Goal: Contribute content

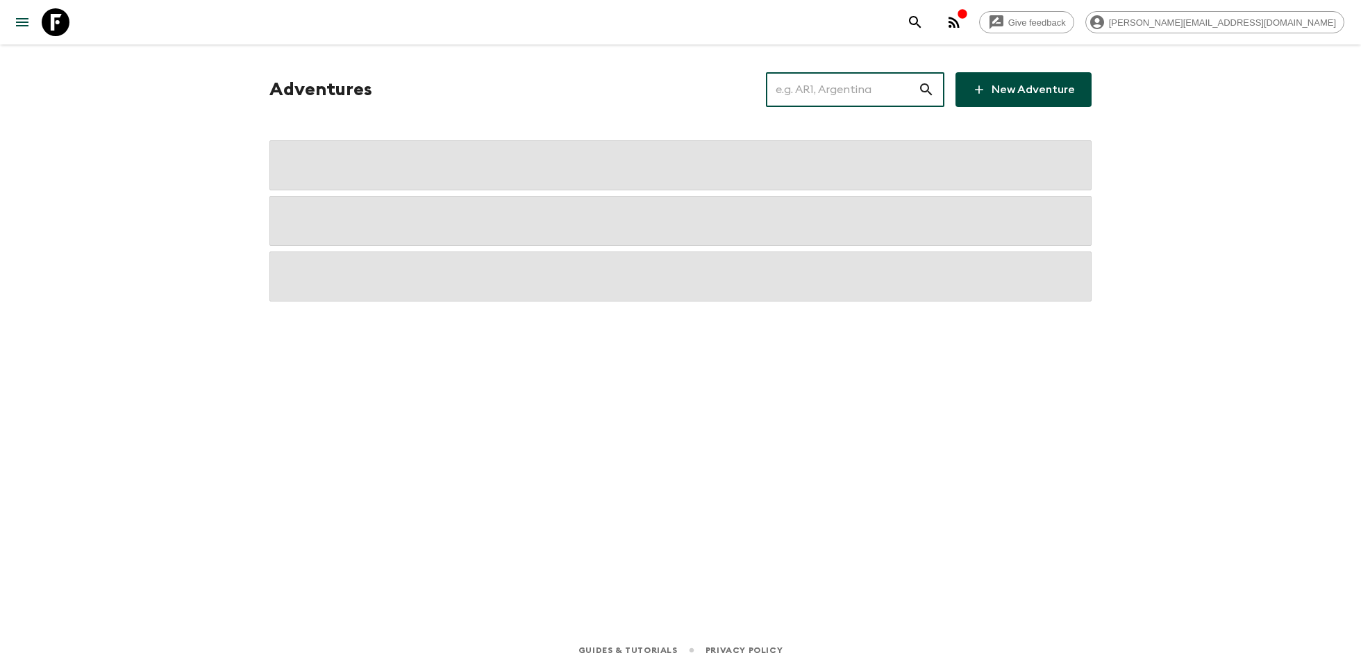
click at [853, 85] on input "text" at bounding box center [842, 89] width 152 height 39
type input "-"
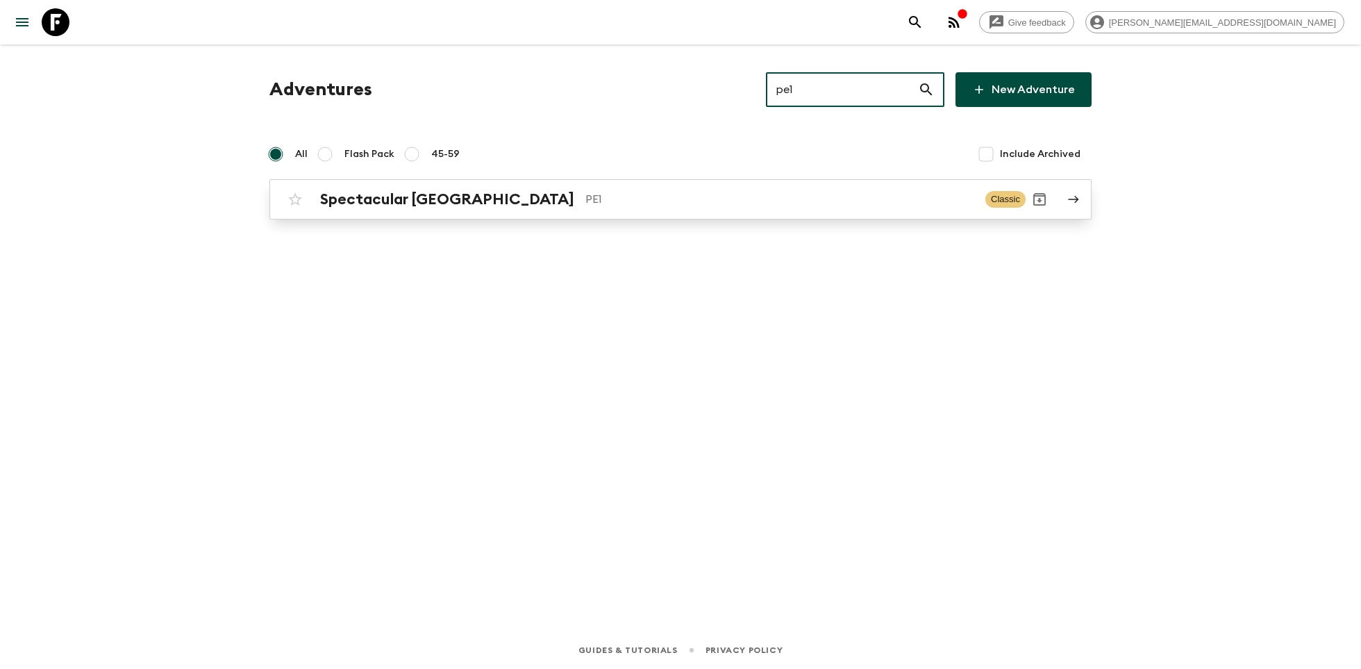
type input "pe1"
click at [651, 206] on p "PE1" at bounding box center [779, 199] width 389 height 17
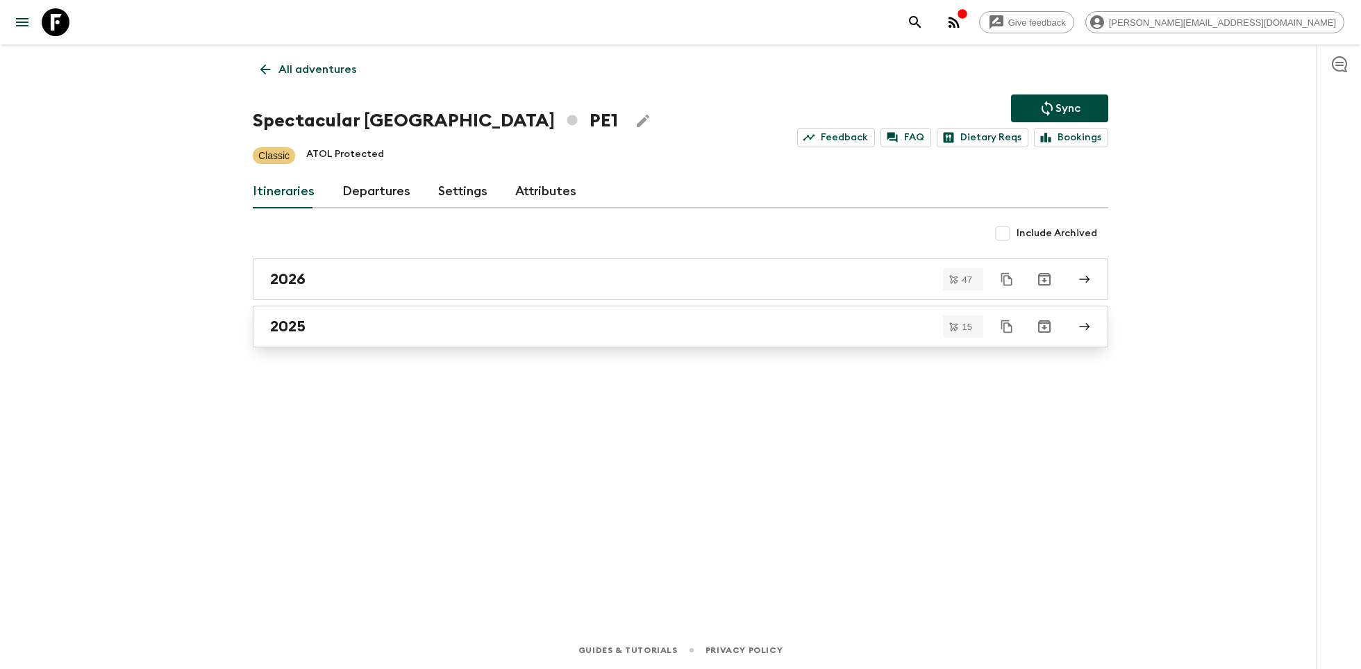
click at [397, 338] on link "2025" at bounding box center [681, 327] width 856 height 42
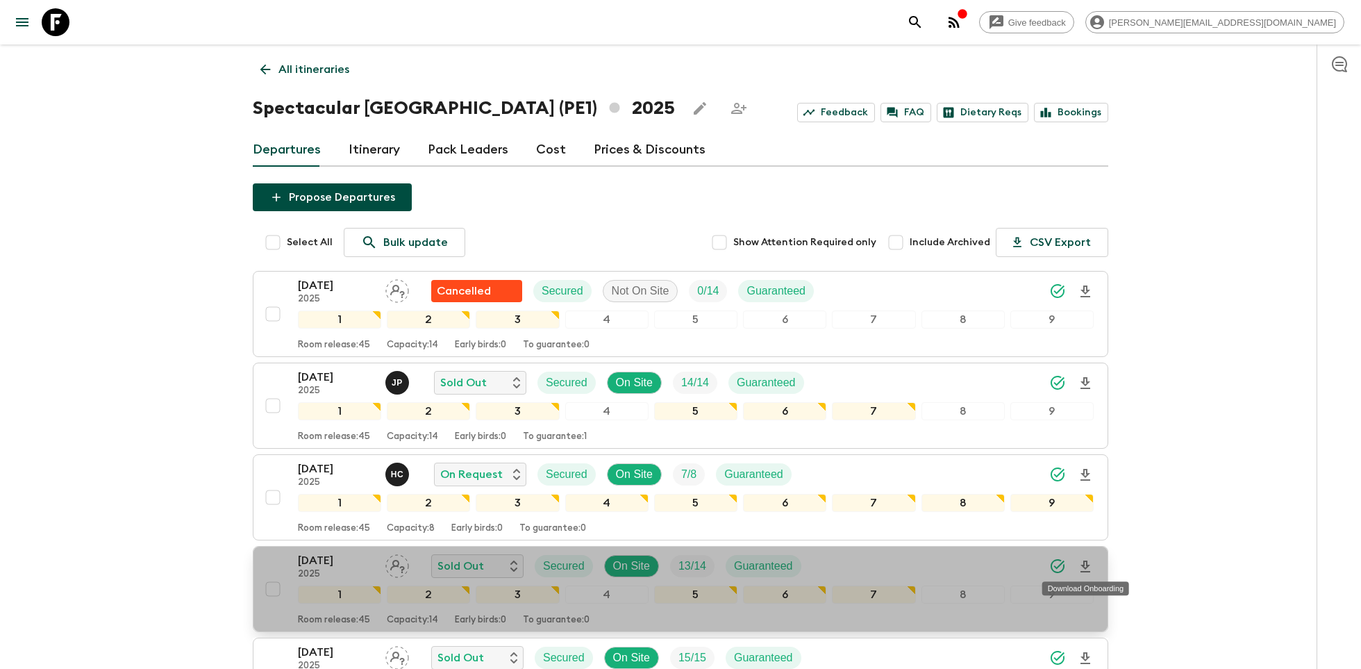
click at [1086, 561] on icon "Download Onboarding" at bounding box center [1085, 566] width 17 height 17
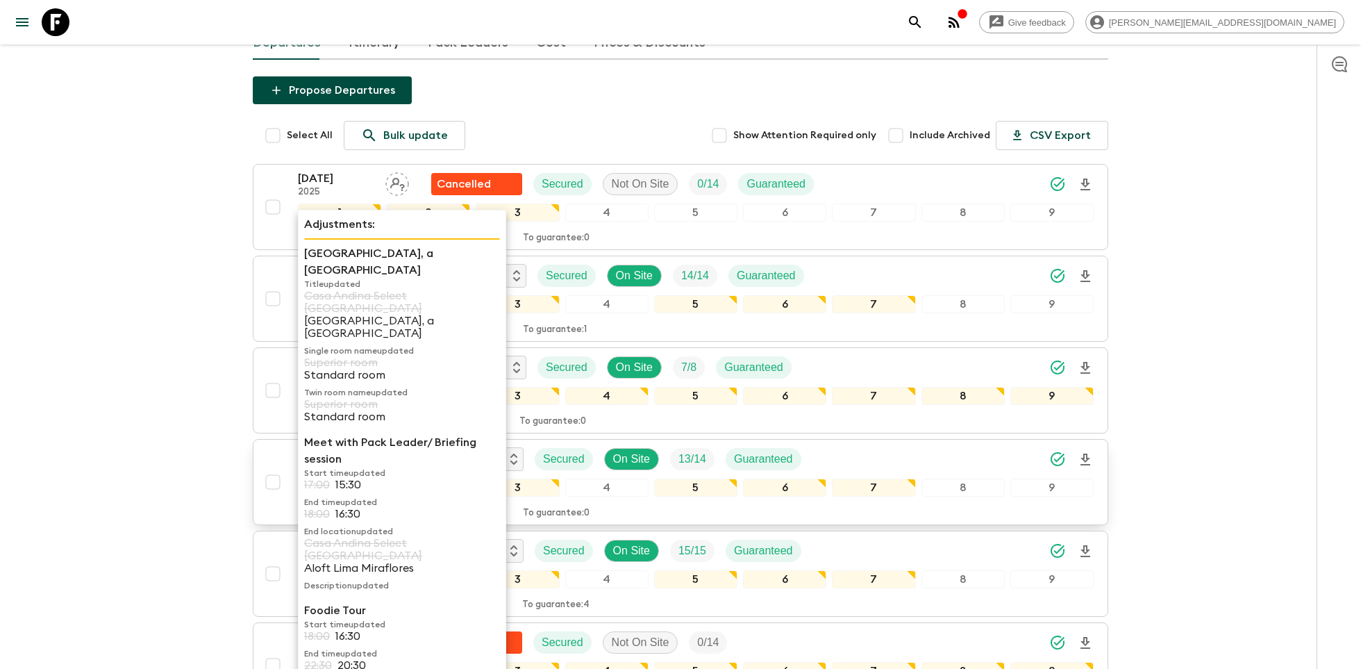
scroll to position [278, 0]
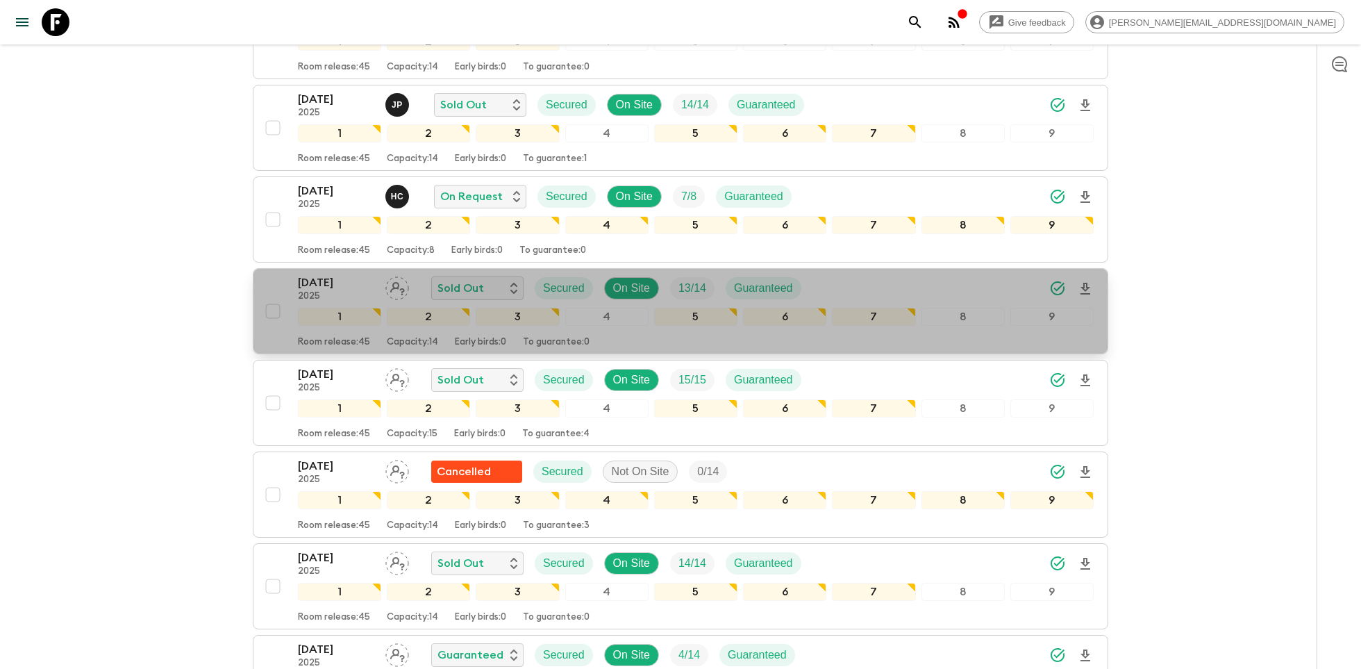
click at [326, 285] on p "[DATE]" at bounding box center [336, 282] width 76 height 17
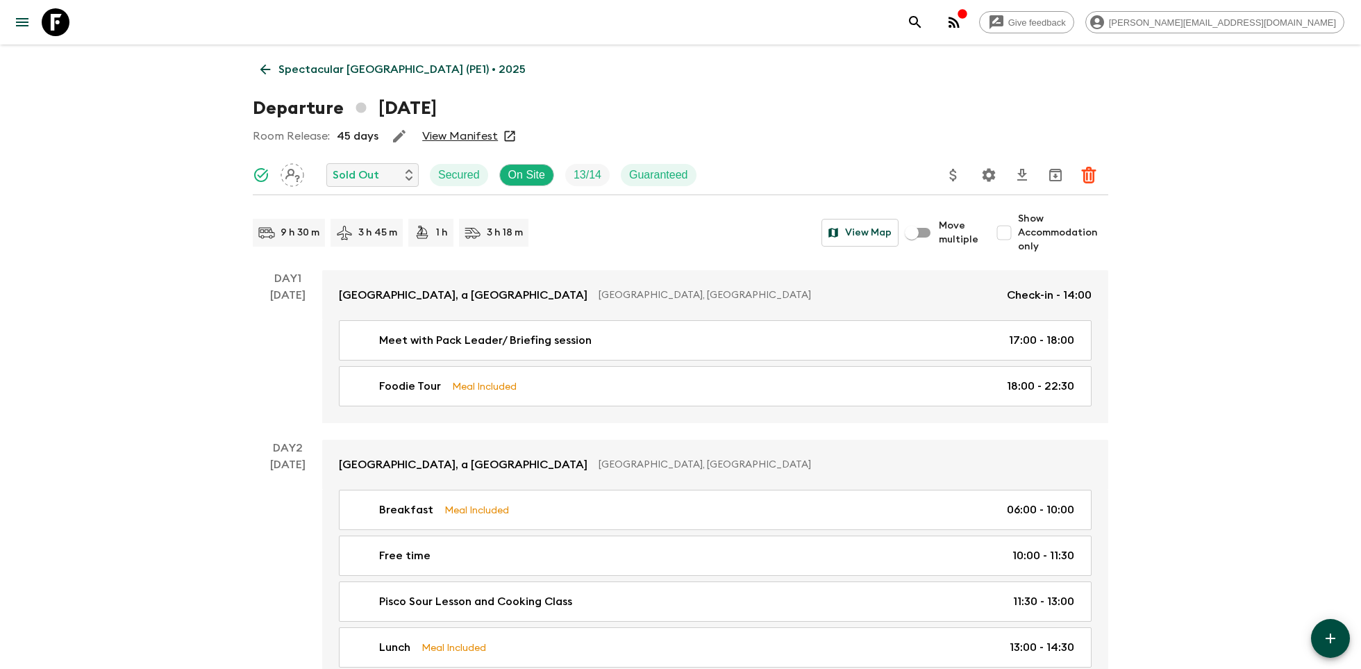
click at [54, 27] on icon at bounding box center [56, 22] width 28 height 28
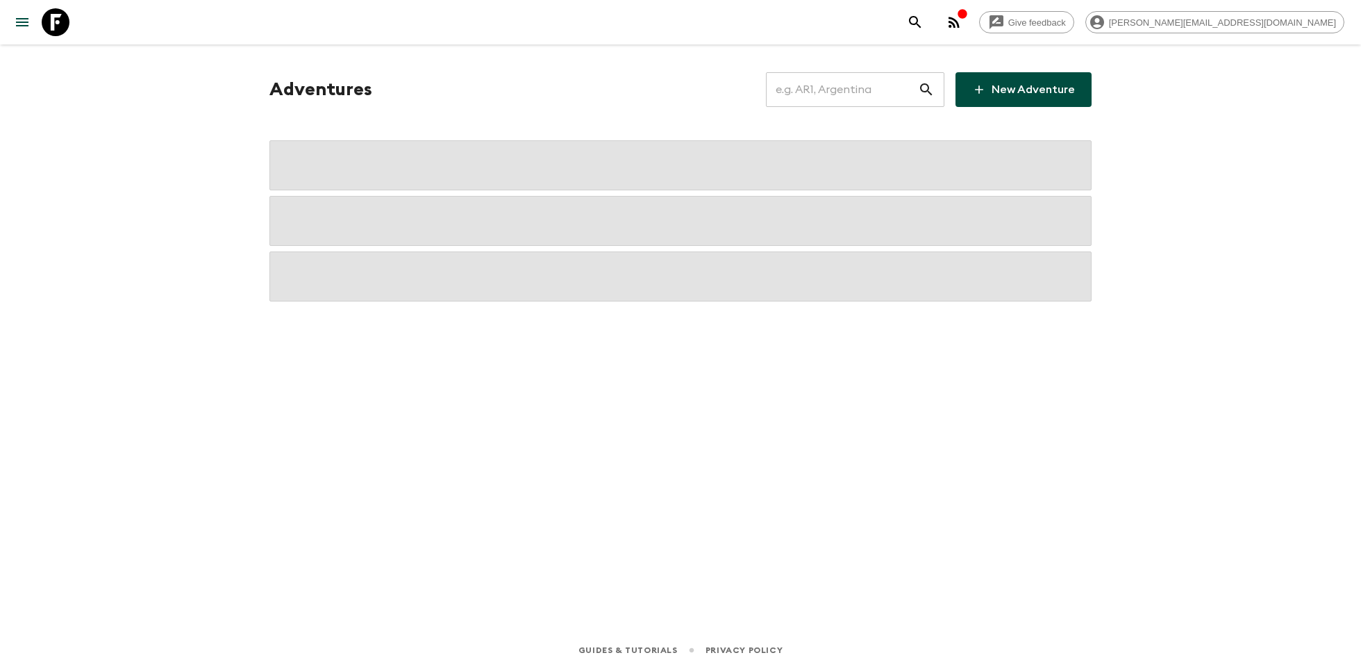
click at [826, 89] on input "text" at bounding box center [842, 89] width 152 height 39
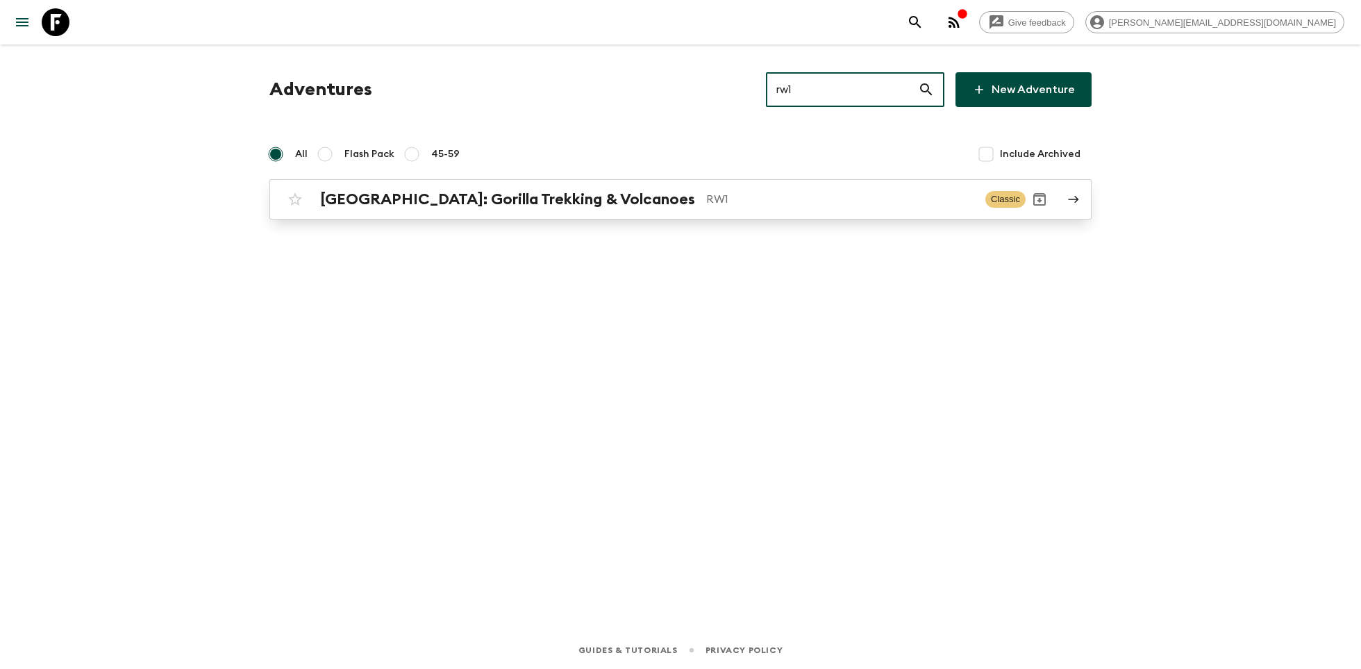
type input "rw1"
click at [706, 201] on p "RW1" at bounding box center [840, 199] width 268 height 17
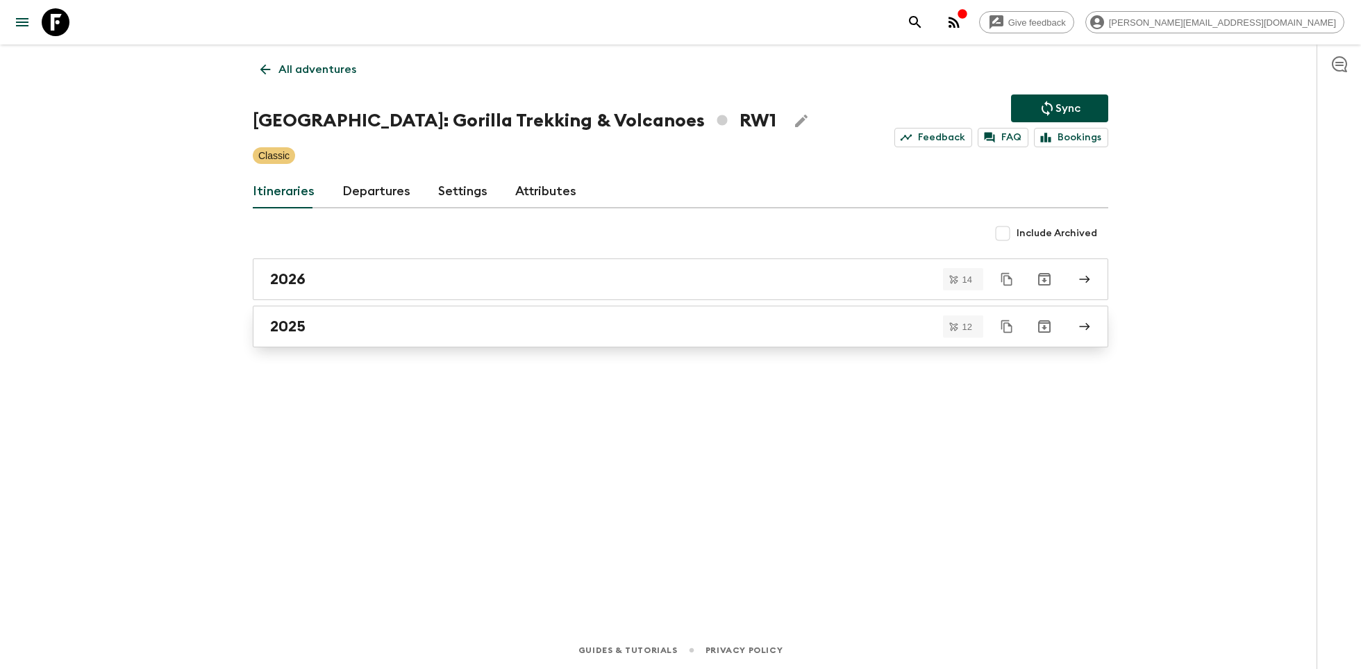
click at [412, 319] on div "2025" at bounding box center [667, 326] width 794 height 18
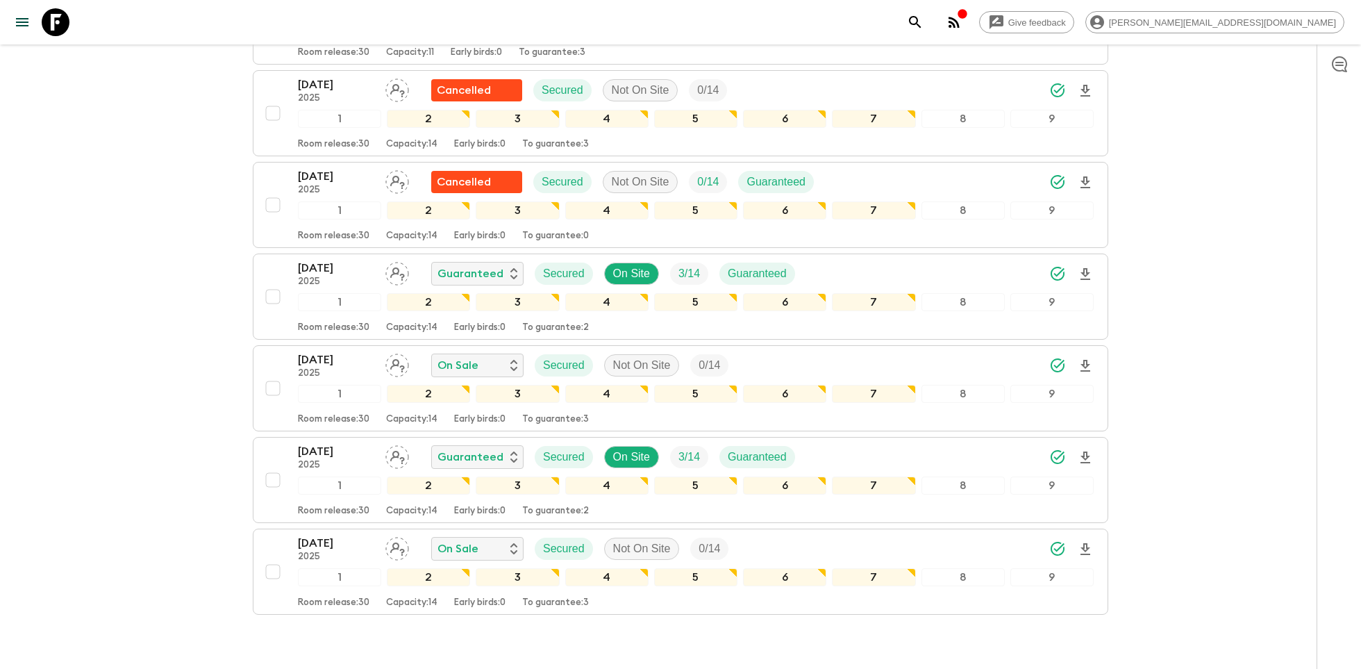
scroll to position [811, 0]
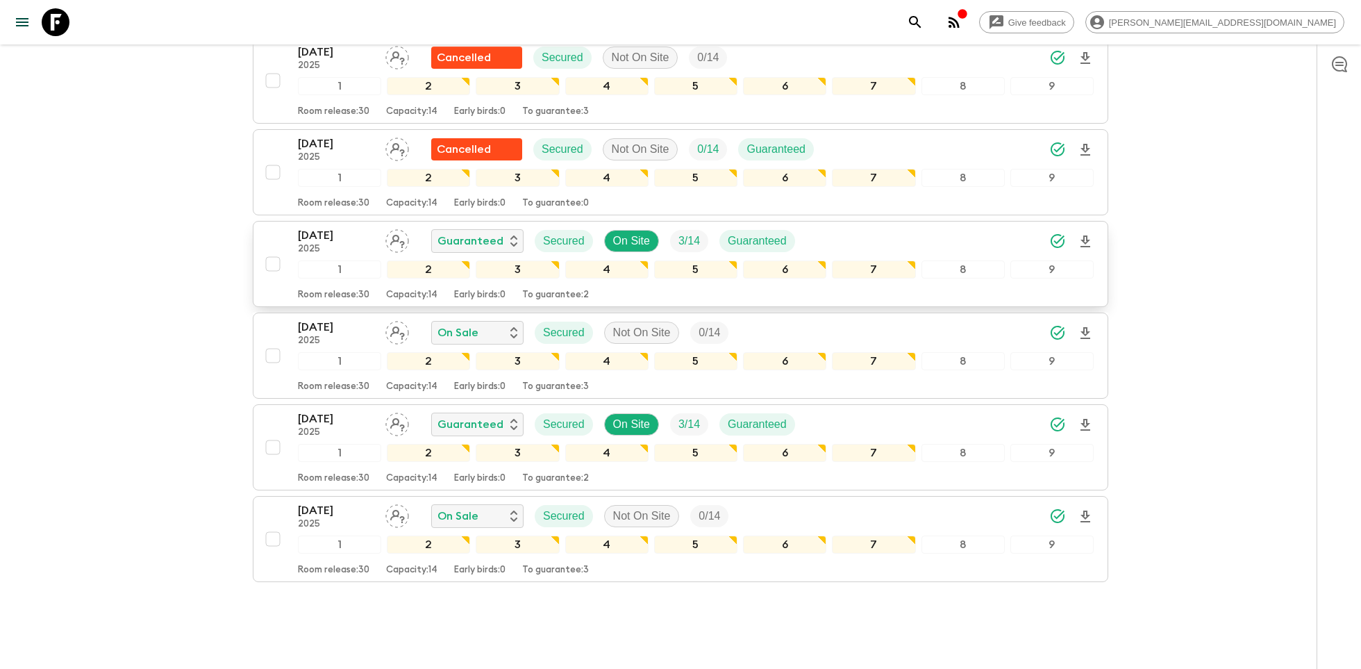
click at [322, 260] on div "1" at bounding box center [339, 269] width 83 height 18
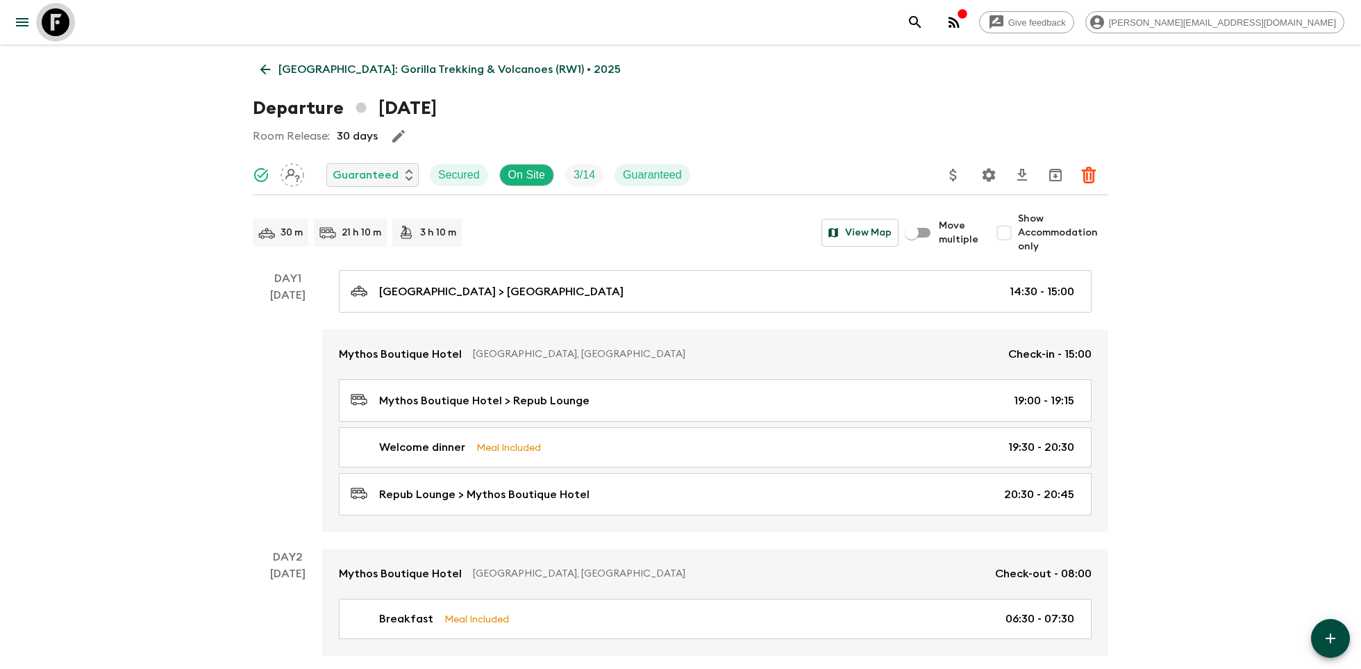
click at [62, 24] on icon at bounding box center [56, 22] width 28 height 28
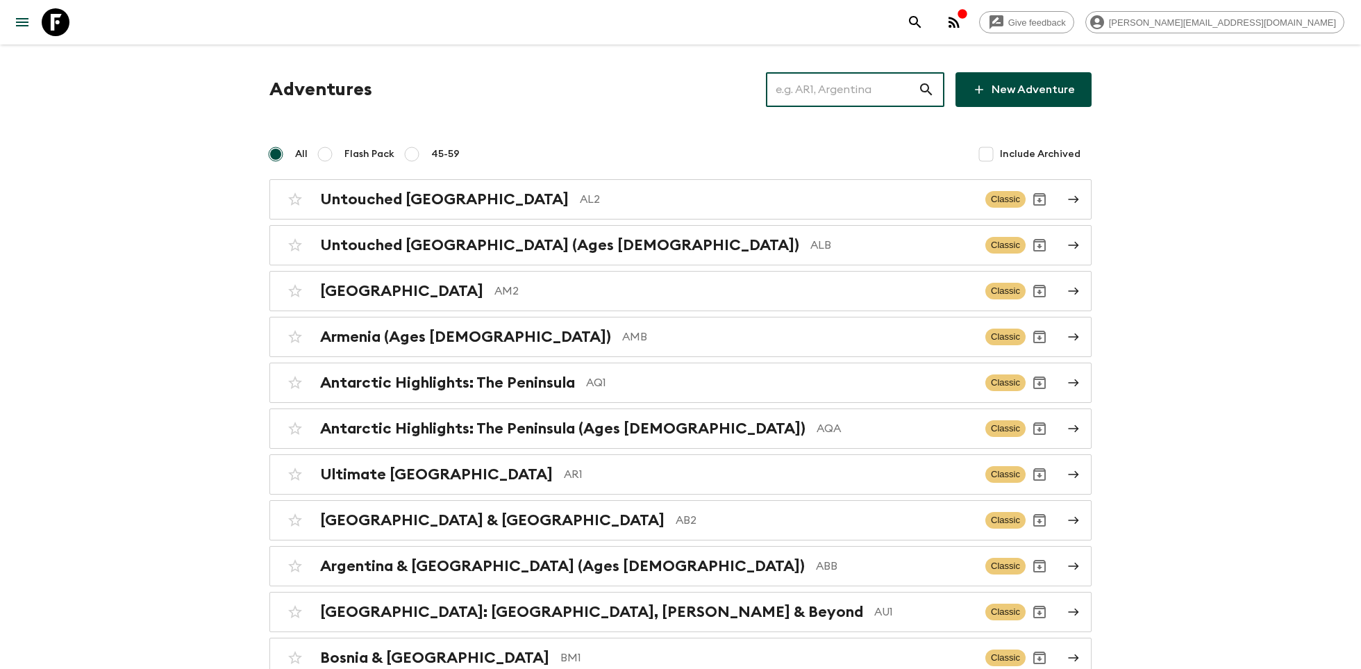
click at [823, 98] on input "text" at bounding box center [842, 89] width 152 height 39
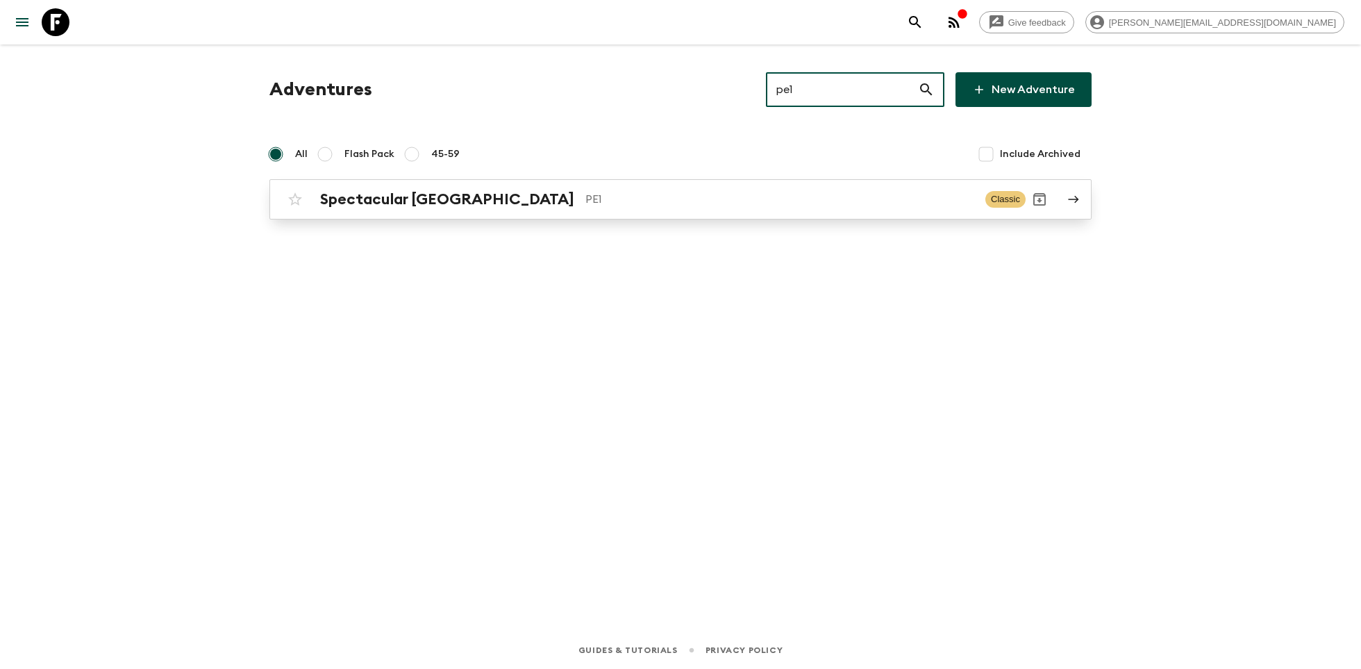
type input "pe1"
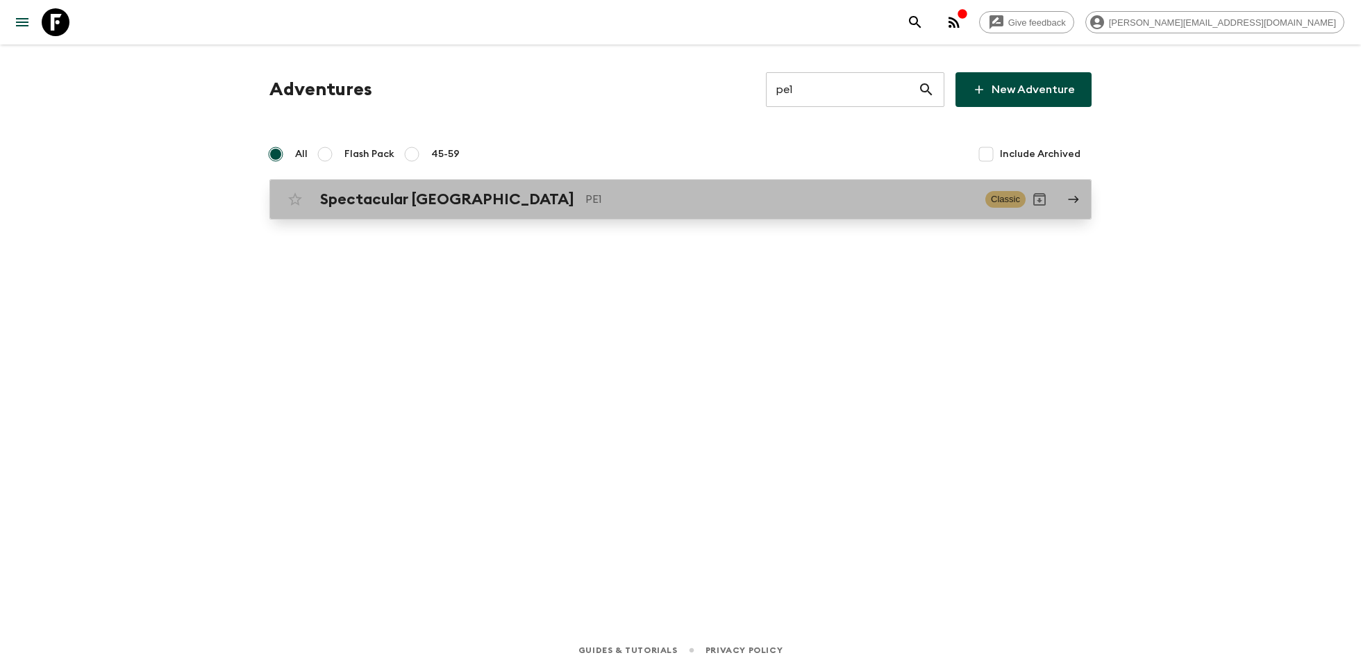
click at [639, 203] on p "PE1" at bounding box center [779, 199] width 389 height 17
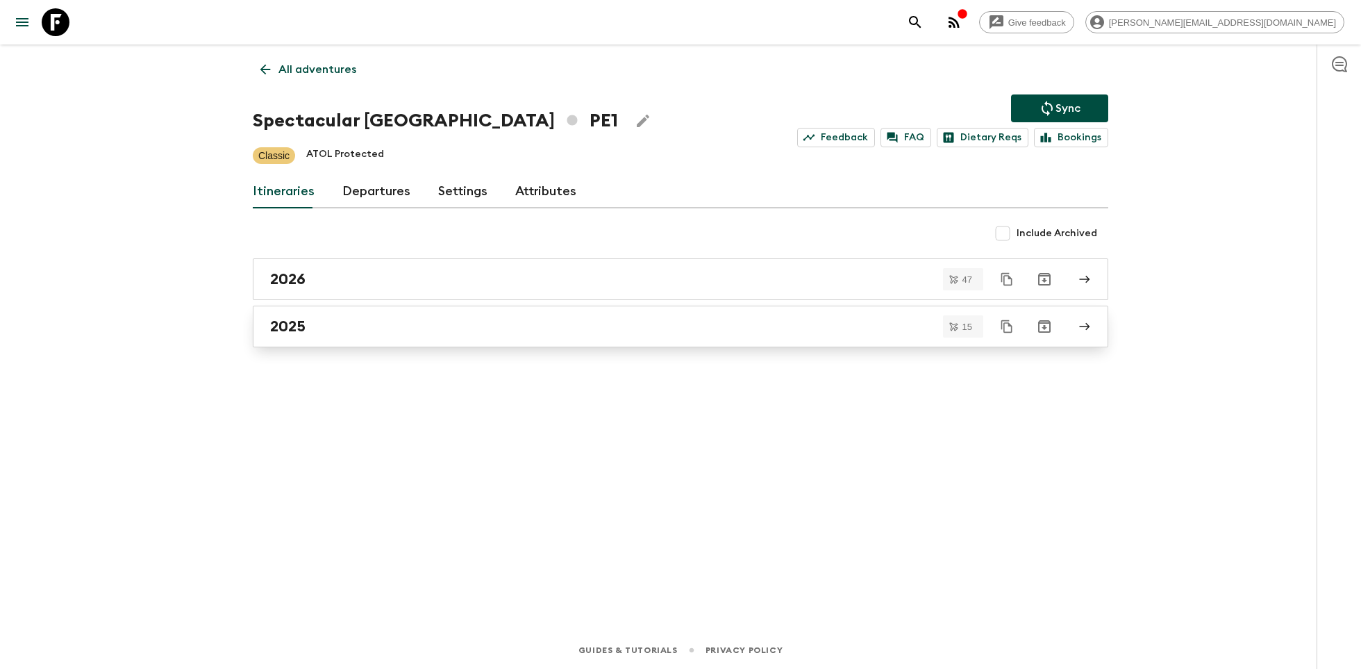
click at [569, 328] on div "2025" at bounding box center [667, 326] width 794 height 18
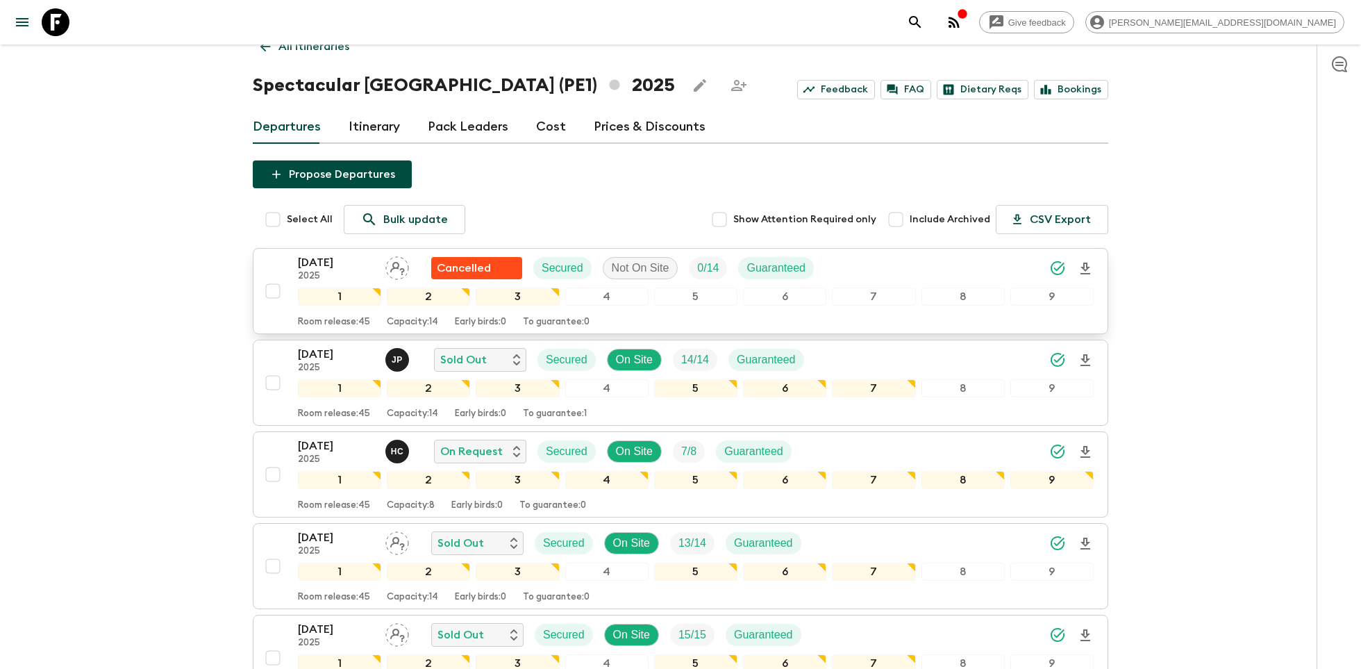
scroll to position [54, 0]
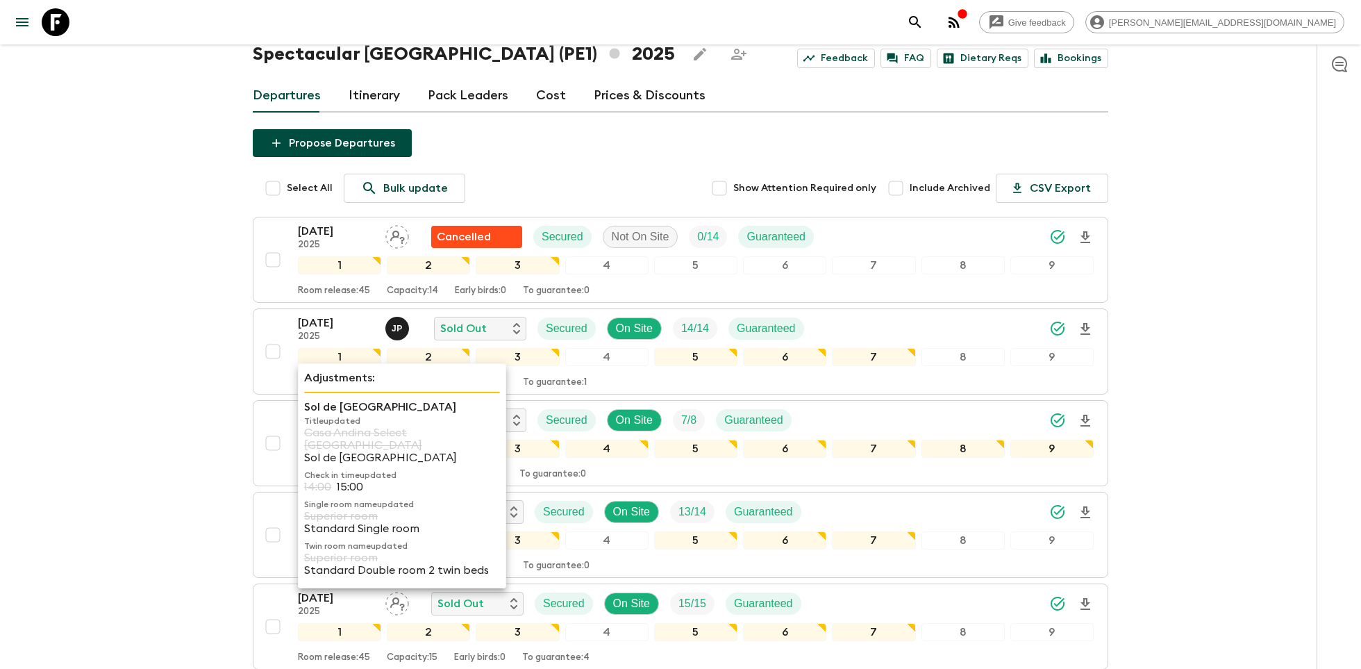
click at [338, 510] on p "Superior room" at bounding box center [402, 516] width 196 height 12
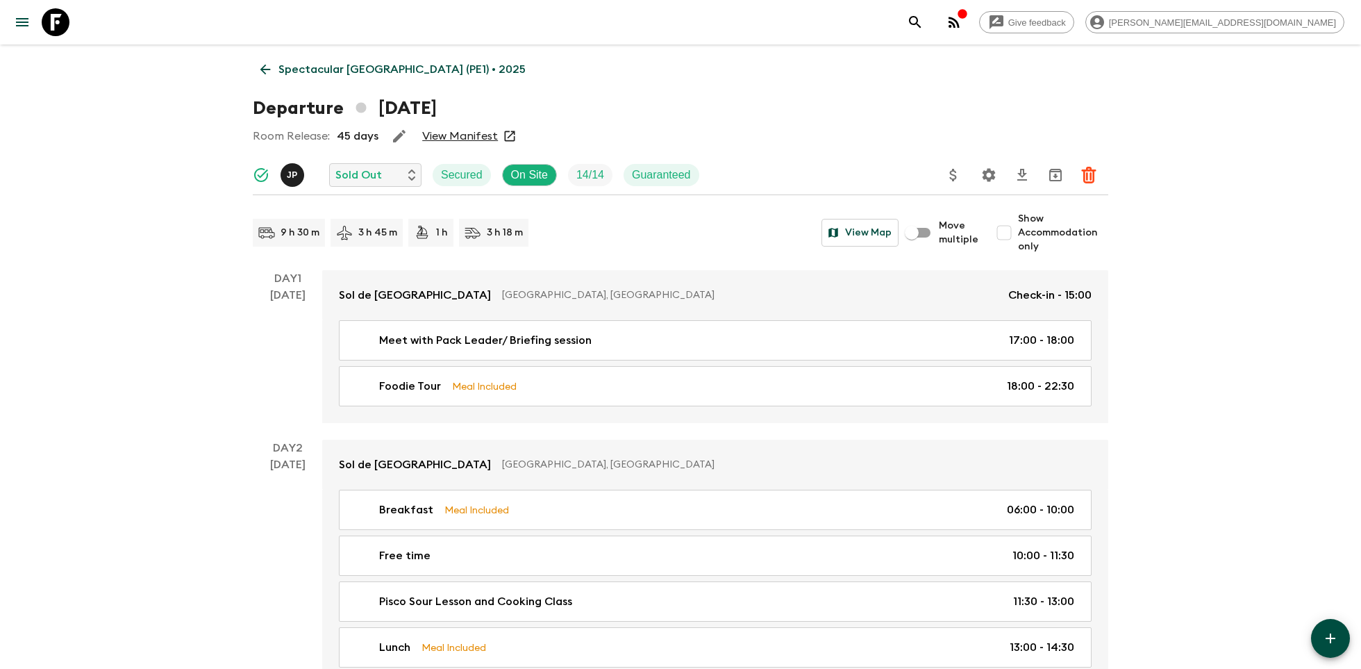
click at [317, 67] on p "Spectacular [GEOGRAPHIC_DATA] (PE1) • 2025" at bounding box center [401, 69] width 247 height 17
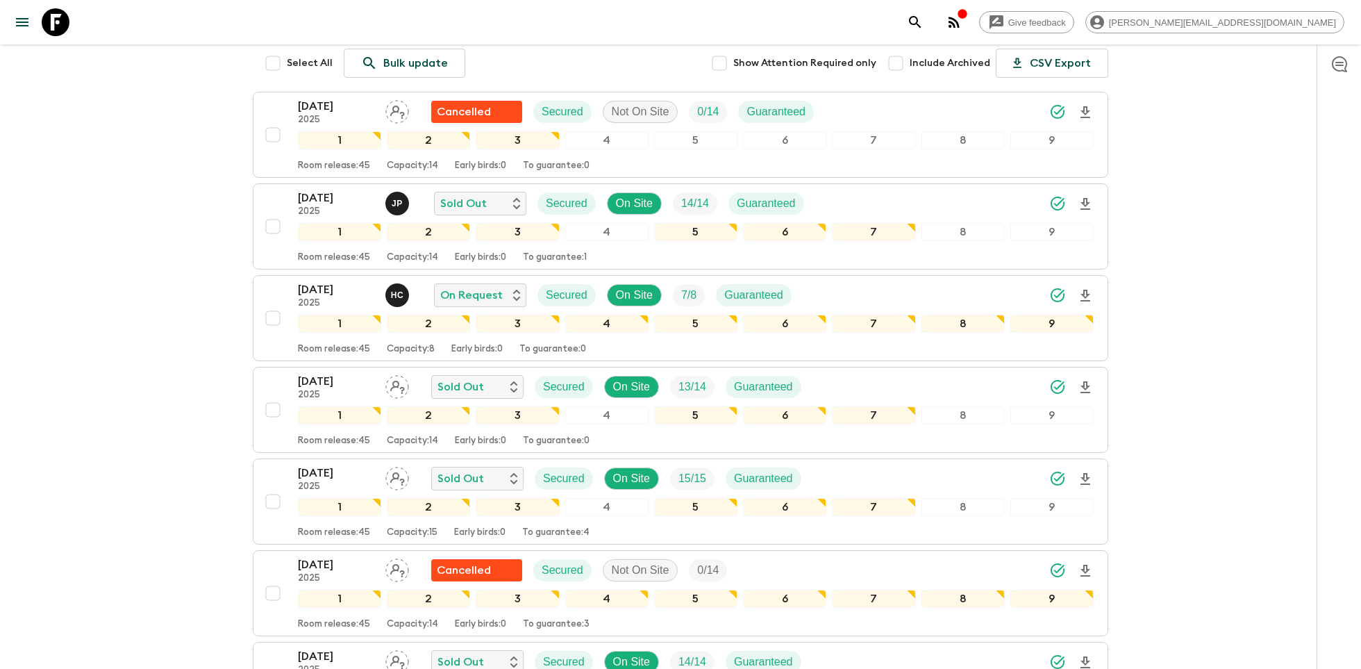
scroll to position [196, 0]
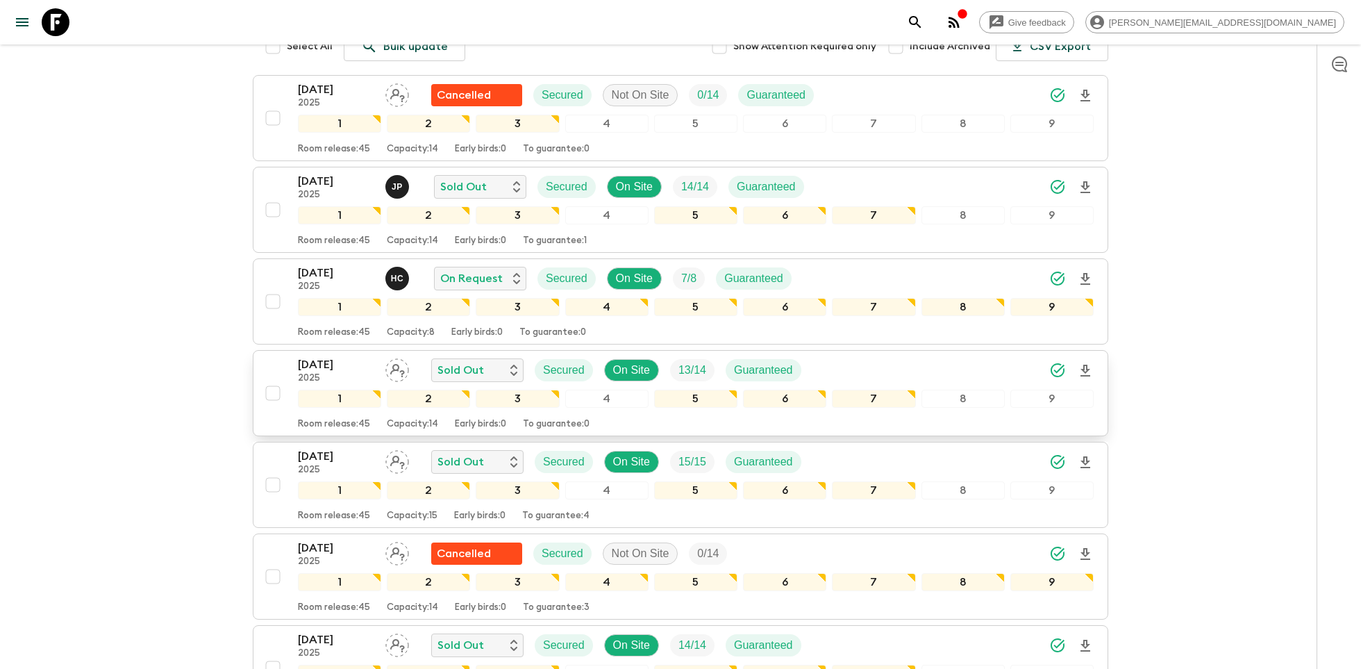
click at [314, 362] on p "[DATE]" at bounding box center [336, 364] width 76 height 17
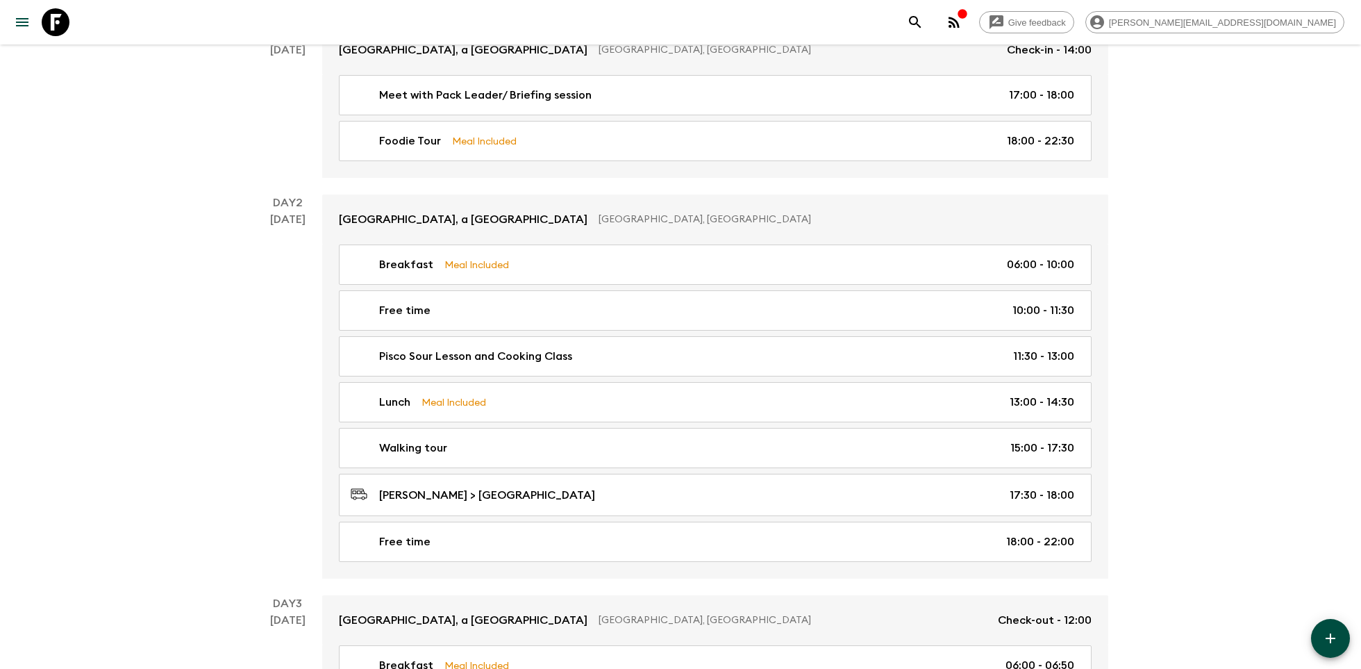
scroll to position [246, 0]
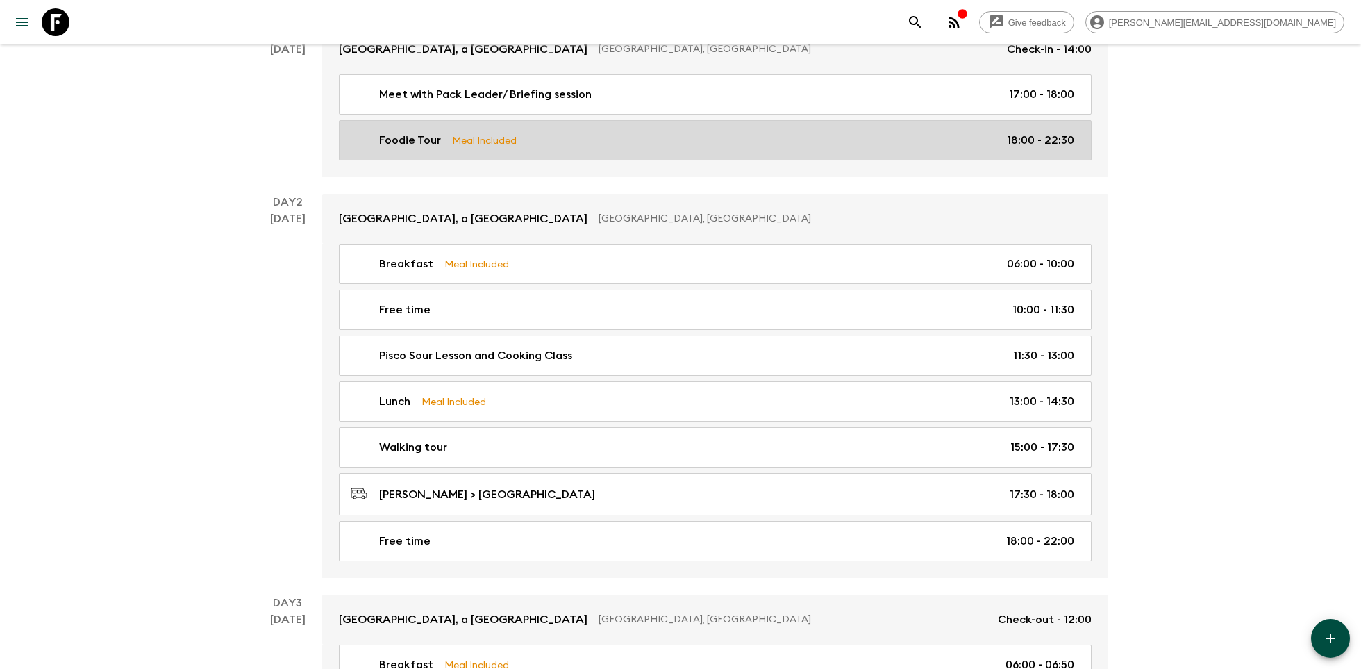
click at [474, 139] on p "Meal Included" at bounding box center [484, 140] width 65 height 15
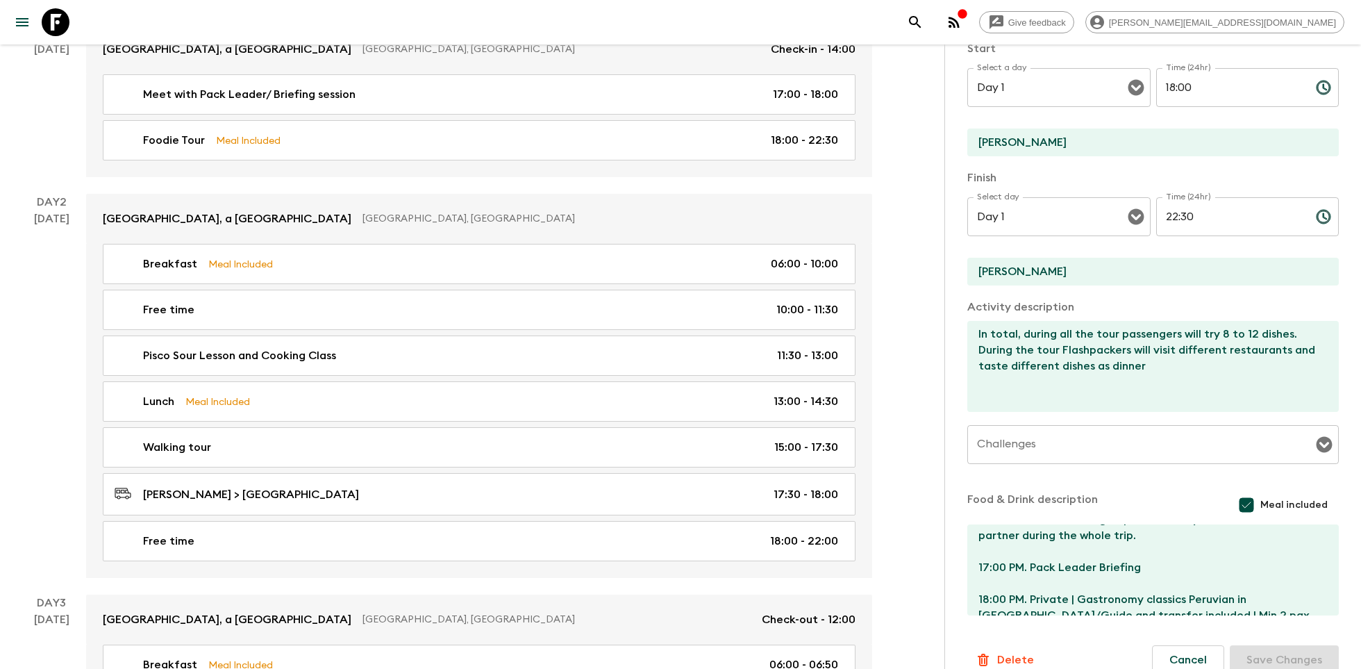
scroll to position [51, 0]
click at [1053, 564] on textarea "Welcome to [GEOGRAPHIC_DATA]! Upon arrival, you will be assisted at the airport…" at bounding box center [1147, 569] width 360 height 91
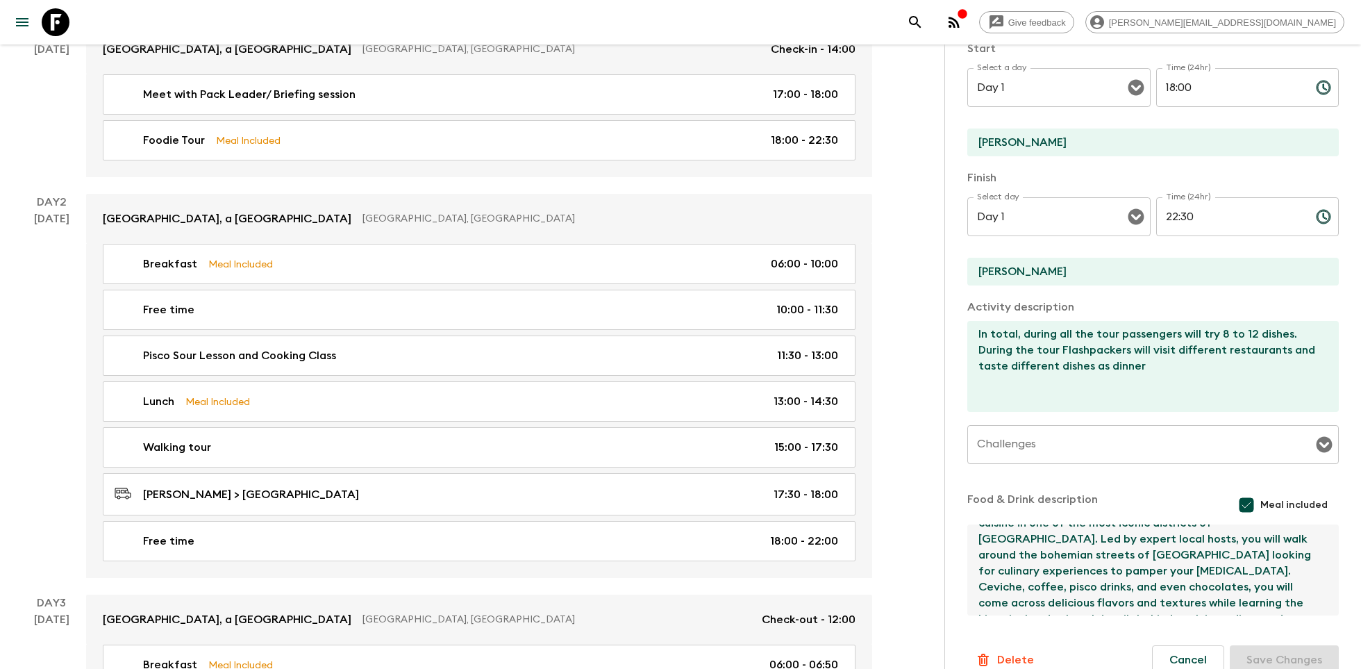
scroll to position [193, 0]
drag, startPoint x: 976, startPoint y: 542, endPoint x: 1063, endPoint y: 599, distance: 104.4
click at [1063, 599] on textarea "Welcome to [GEOGRAPHIC_DATA]! Upon arrival, you will be assisted at the airport…" at bounding box center [1147, 569] width 360 height 91
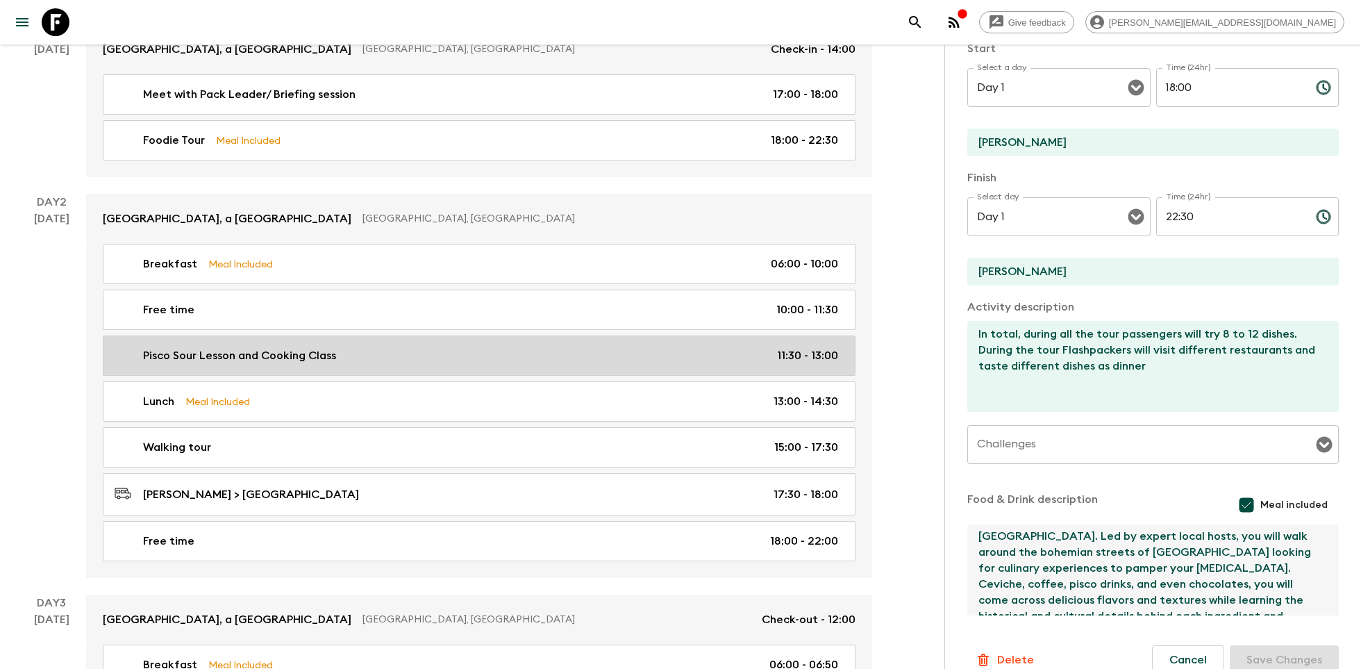
click at [476, 348] on div "Pisco Sour Lesson and Cooking Class 11:30 - 13:00" at bounding box center [477, 355] width 724 height 17
type input "Pisco Sour Lesson and Cooking Class"
type input "[GEOGRAPHIC_DATA][PERSON_NAME]"
type textarea "[DATE], we will head back to [GEOGRAPHIC_DATA] for an authentic Peruvian cookin…"
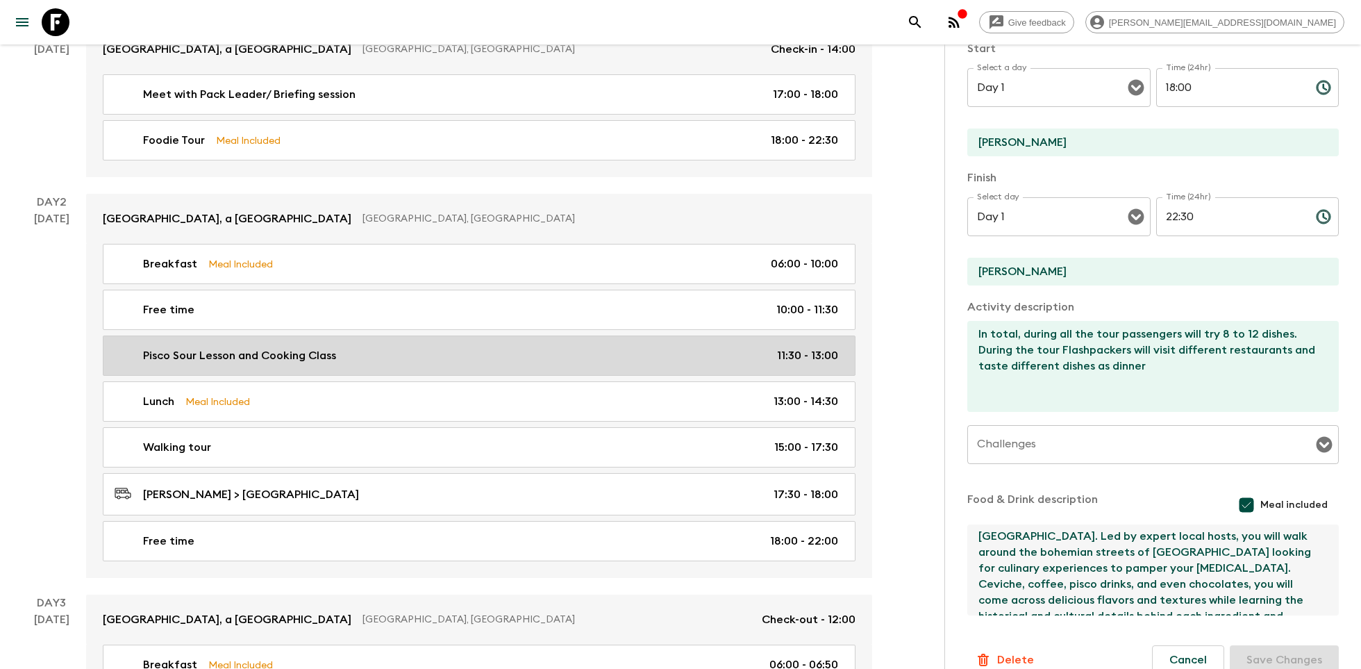
checkbox input "false"
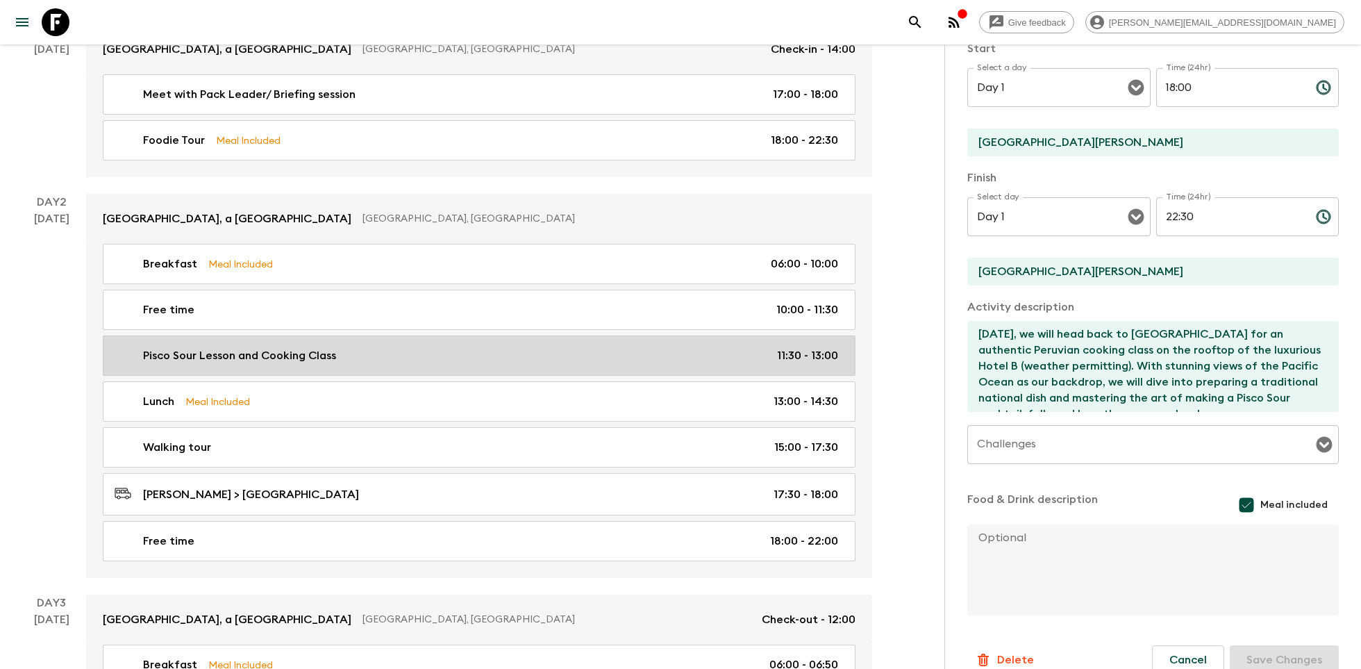
type input "Day 2"
type input "11:30"
type input "Day 2"
type input "13:00"
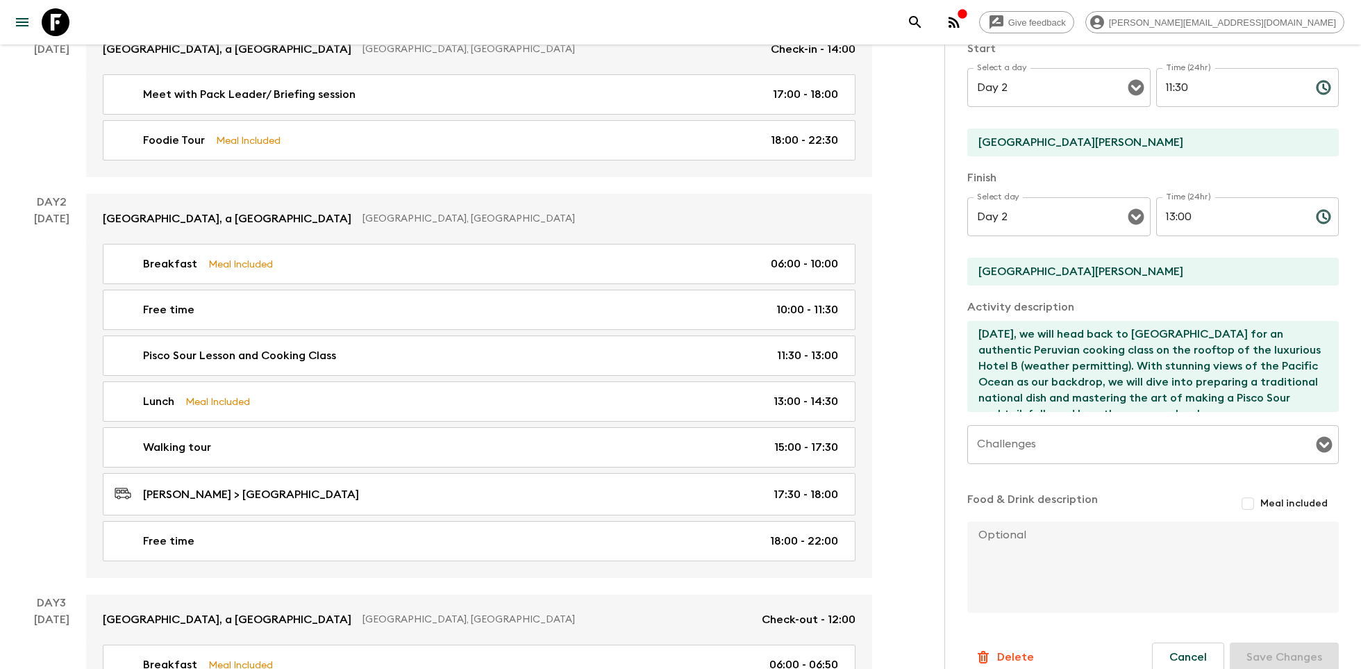
click at [1020, 351] on textarea "[DATE], we will head back to [GEOGRAPHIC_DATA] for an authentic Peruvian cookin…" at bounding box center [1147, 366] width 360 height 91
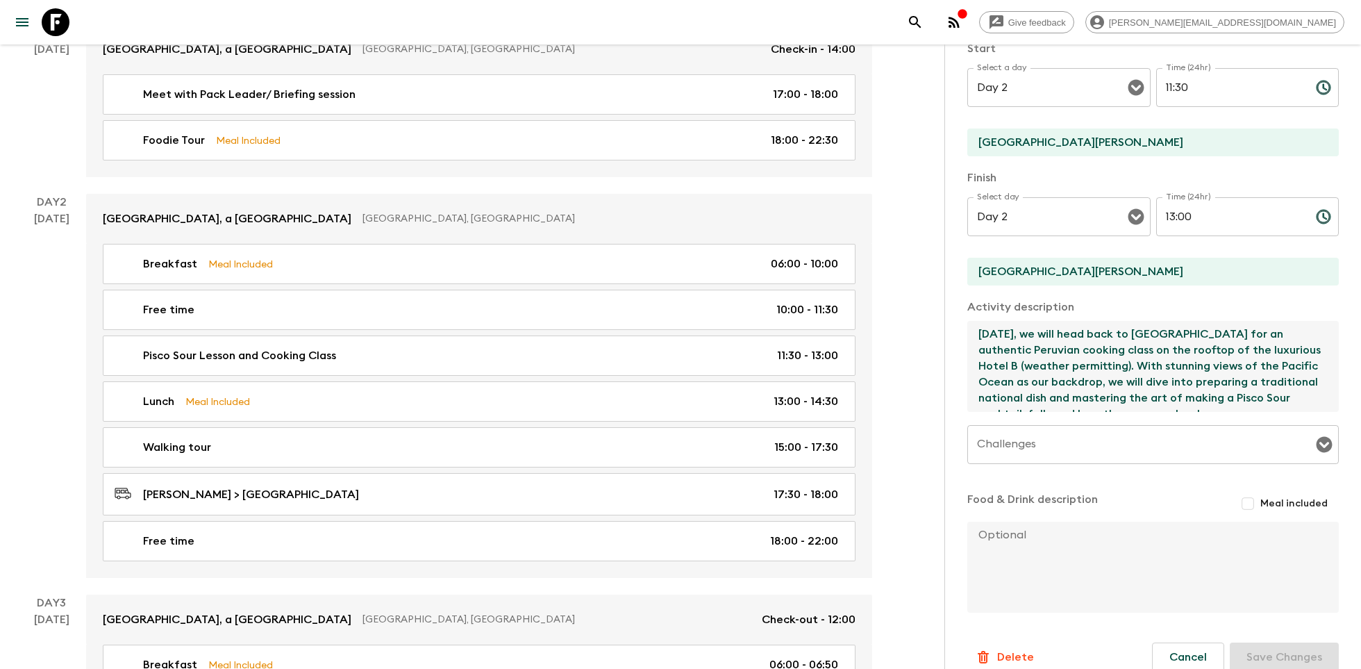
click at [1020, 351] on textarea "[DATE], we will head back to [GEOGRAPHIC_DATA] for an authentic Peruvian cookin…" at bounding box center [1147, 366] width 360 height 91
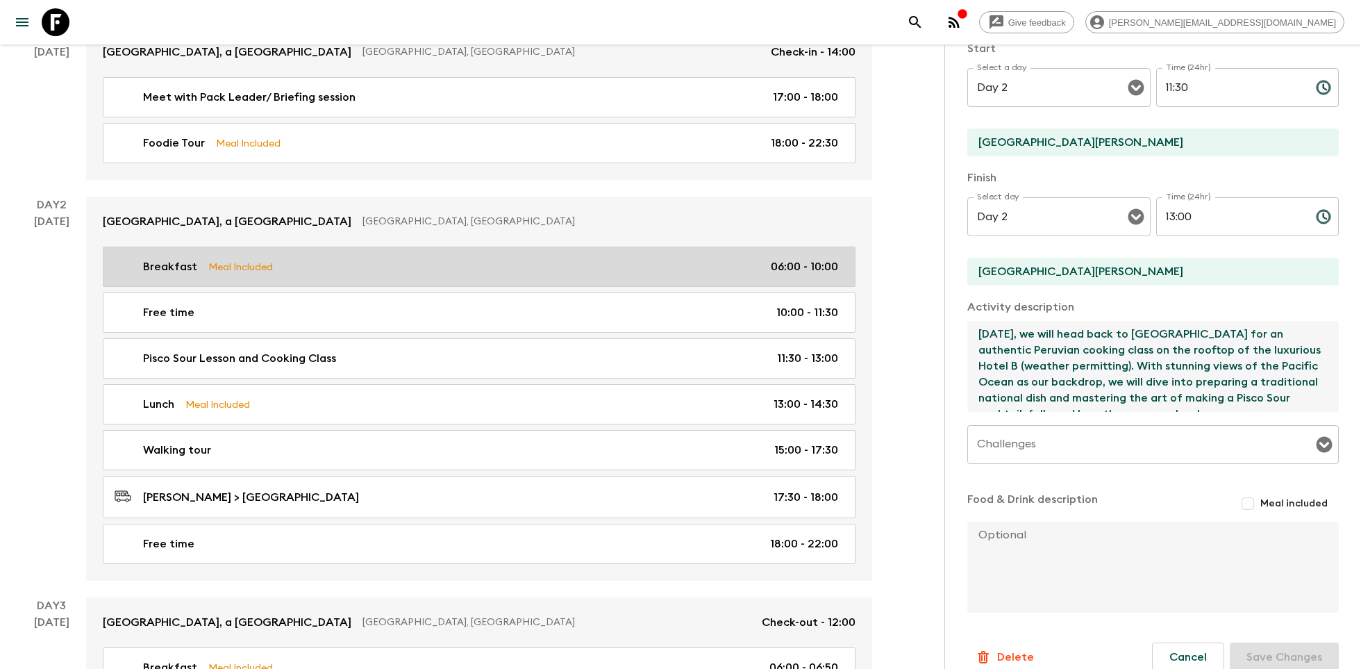
scroll to position [246, 0]
